Goal: Information Seeking & Learning: Learn about a topic

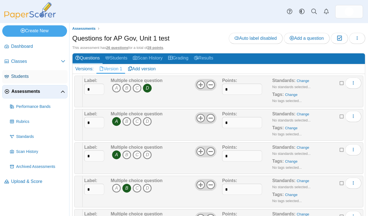
click at [28, 82] on link "Students" at bounding box center [34, 76] width 65 height 13
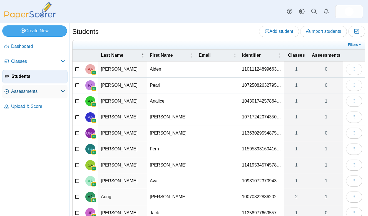
click at [23, 89] on link "Assessments" at bounding box center [34, 91] width 65 height 13
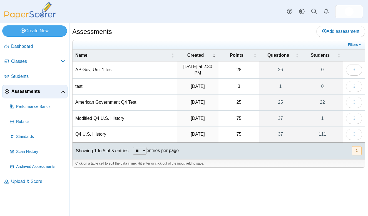
click at [91, 69] on td "AP Gov, Unit 1 test" at bounding box center [125, 69] width 105 height 17
click at [353, 68] on icon "button" at bounding box center [354, 69] width 4 height 4
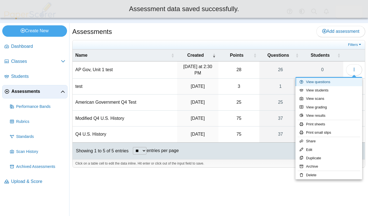
click at [328, 83] on link "View questions" at bounding box center [329, 82] width 67 height 8
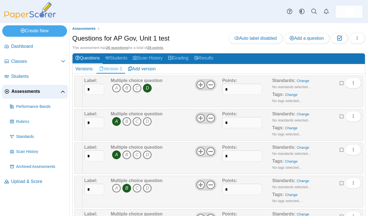
click at [196, 12] on div "Dashboard Classes Archived classes Students Assessments" at bounding box center [184, 11] width 368 height 23
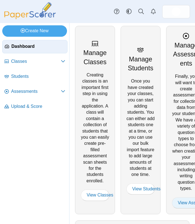
click at [188, 200] on link "View Assessments" at bounding box center [186, 202] width 28 height 11
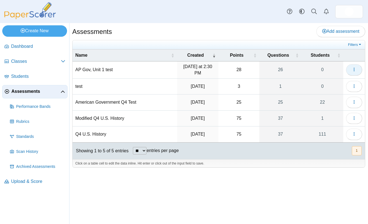
click at [195, 69] on button "button" at bounding box center [354, 69] width 16 height 11
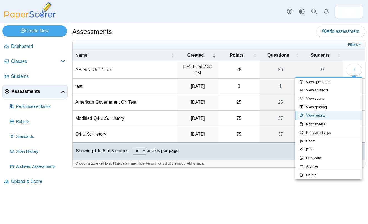
click at [195, 116] on link "View results" at bounding box center [329, 116] width 67 height 8
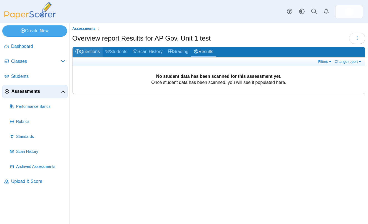
click at [94, 50] on link "Questions" at bounding box center [88, 52] width 30 height 10
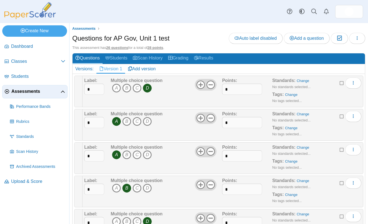
click at [175, 94] on div "Multiple choice question A B C D" at bounding box center [165, 92] width 113 height 28
click at [72, 179] on div "Assessments Questions for AP Gov, Unit 1 test Auto label disabled Add a questio…" at bounding box center [219, 123] width 299 height 201
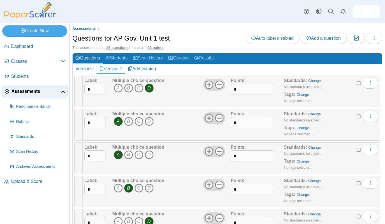
click at [238, 50] on div "This assessment has 26 questions for a total of 28 points ." at bounding box center [227, 47] width 310 height 5
click at [81, 84] on div at bounding box center [78, 92] width 8 height 32
click at [368, 41] on button "button" at bounding box center [374, 38] width 16 height 11
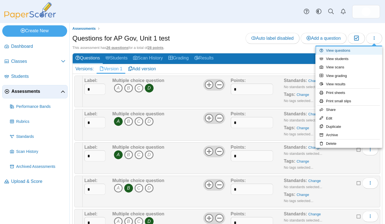
click at [332, 50] on link "View questions" at bounding box center [348, 50] width 67 height 8
